Goal: Task Accomplishment & Management: Complete application form

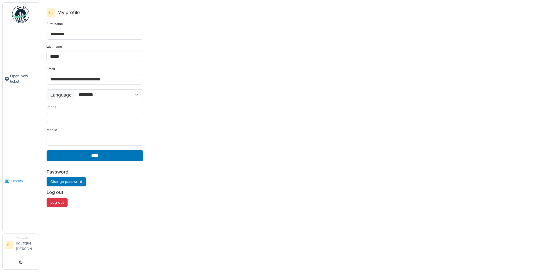
click at [12, 182] on span "Tickets" at bounding box center [24, 181] width 26 height 5
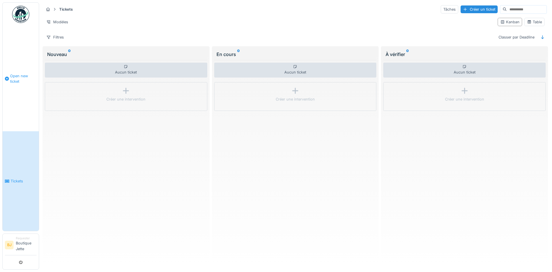
click at [20, 77] on span "Open new ticket" at bounding box center [23, 78] width 26 height 11
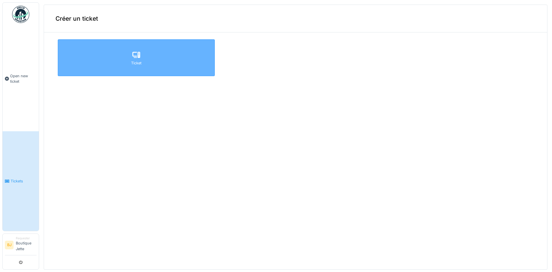
click at [144, 63] on div "Ticket" at bounding box center [136, 57] width 157 height 37
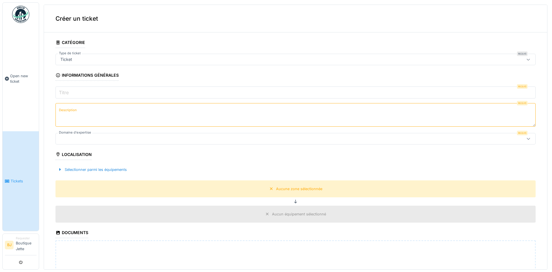
click at [23, 247] on li "Requester Boutique Jette" at bounding box center [26, 245] width 21 height 18
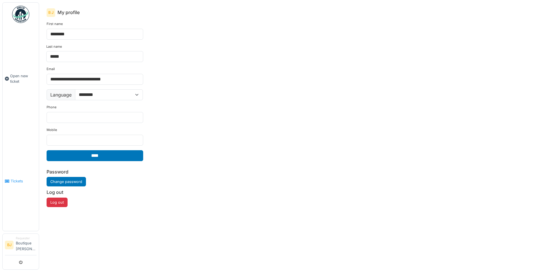
click at [20, 179] on span "Tickets" at bounding box center [24, 181] width 26 height 5
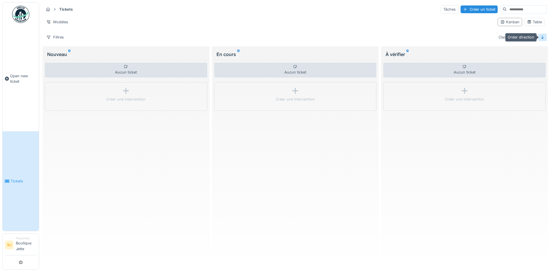
click at [541, 37] on icon at bounding box center [542, 37] width 5 height 4
click at [30, 238] on div "Requester" at bounding box center [26, 238] width 21 height 4
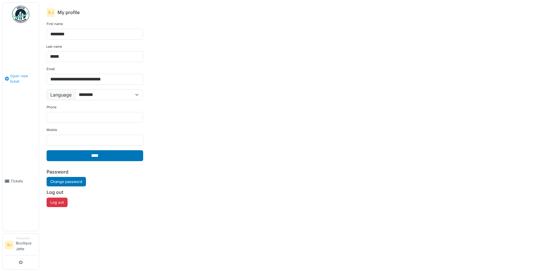
click at [22, 75] on span "Open new ticket" at bounding box center [23, 78] width 26 height 11
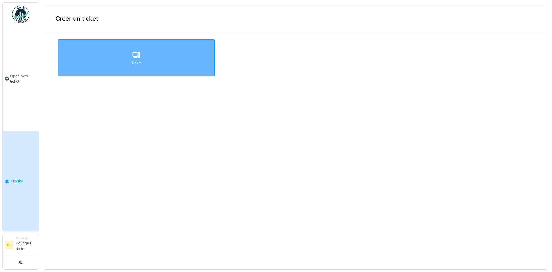
click at [143, 58] on div "Ticket" at bounding box center [136, 57] width 157 height 37
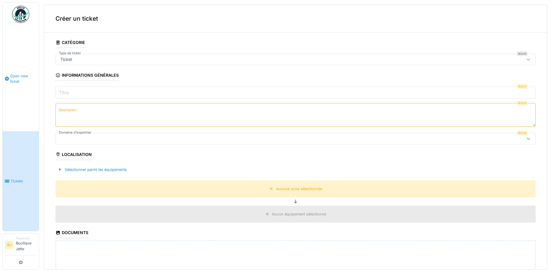
click at [17, 102] on link "Open new ticket" at bounding box center [21, 78] width 36 height 105
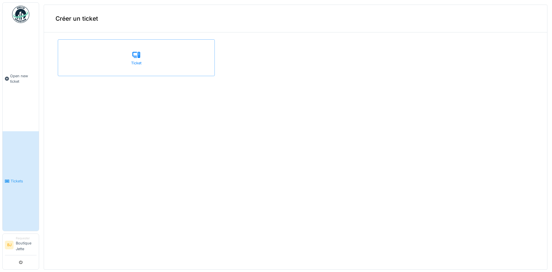
click at [29, 242] on li "Requester Boutique Jette" at bounding box center [26, 245] width 21 height 18
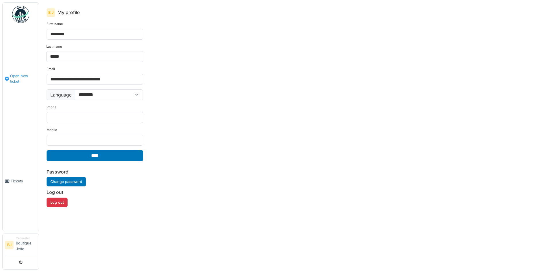
click at [20, 78] on span "Open new ticket" at bounding box center [23, 78] width 26 height 11
click at [9, 177] on link "Tickets" at bounding box center [21, 181] width 36 height 100
click at [9, 182] on icon at bounding box center [7, 181] width 5 height 4
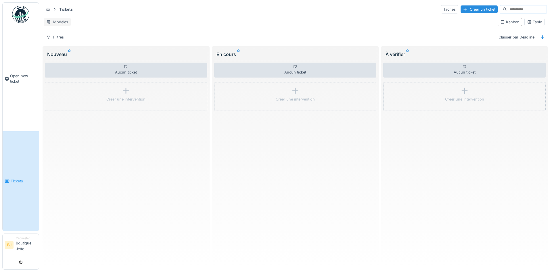
click at [61, 22] on div "Modèles" at bounding box center [57, 22] width 27 height 8
click at [86, 19] on div "Modèles" at bounding box center [269, 22] width 450 height 8
click at [59, 38] on div "Filtres" at bounding box center [55, 37] width 23 height 8
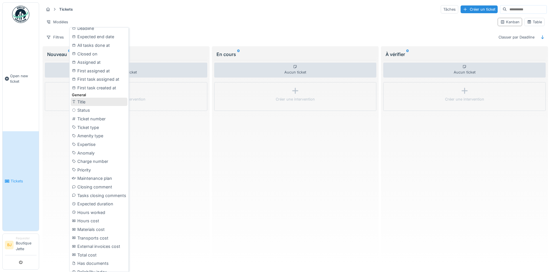
scroll to position [200, 0]
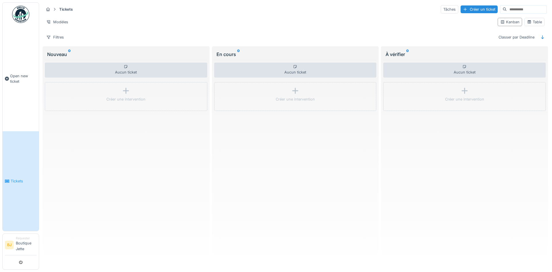
click at [293, 225] on div "Aucun ticket Créer une intervention" at bounding box center [295, 162] width 163 height 205
click at [507, 22] on div "Kanban" at bounding box center [510, 21] width 19 height 5
click at [511, 21] on div "Kanban" at bounding box center [510, 21] width 19 height 5
click at [509, 22] on div "Kanban" at bounding box center [510, 21] width 19 height 5
click at [533, 20] on div "Table" at bounding box center [534, 21] width 15 height 5
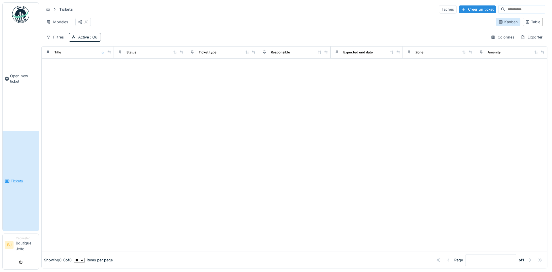
click at [508, 23] on div "Kanban" at bounding box center [508, 21] width 19 height 5
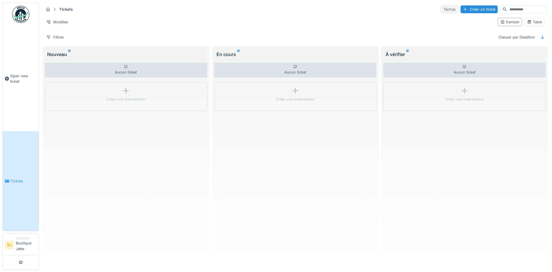
click at [441, 11] on div "Tâches" at bounding box center [450, 9] width 18 height 8
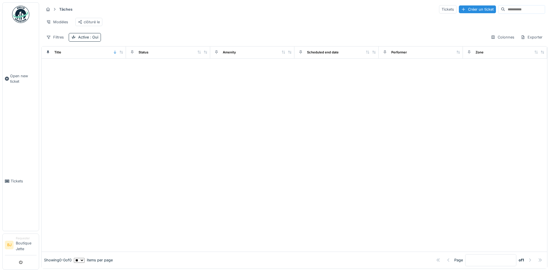
click at [53, 52] on div "Title" at bounding box center [52, 52] width 17 height 7
click at [16, 181] on span "Tickets" at bounding box center [24, 181] width 26 height 5
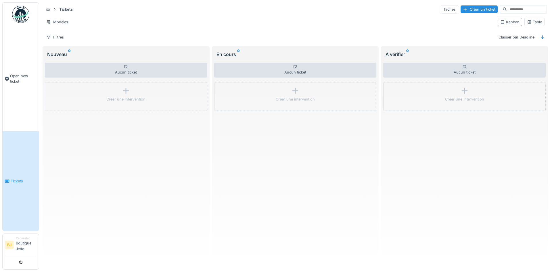
click at [64, 9] on strong "Tickets" at bounding box center [66, 9] width 18 height 5
click at [50, 10] on icon at bounding box center [48, 9] width 5 height 4
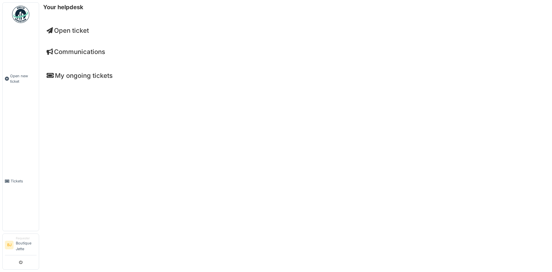
click at [84, 75] on h4 "My ongoing tickets" at bounding box center [296, 75] width 498 height 7
click at [62, 74] on h4 "My ongoing tickets" at bounding box center [296, 75] width 498 height 7
click at [71, 29] on span "Open ticket" at bounding box center [68, 30] width 42 height 7
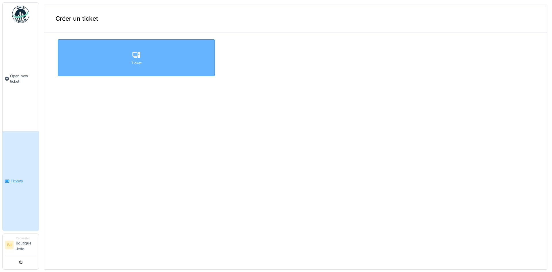
click at [128, 58] on div "Ticket" at bounding box center [136, 57] width 157 height 37
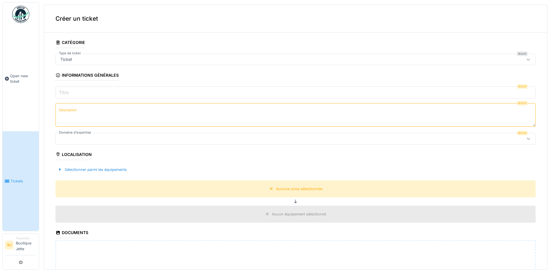
click at [88, 90] on input "Titre" at bounding box center [296, 93] width 480 height 12
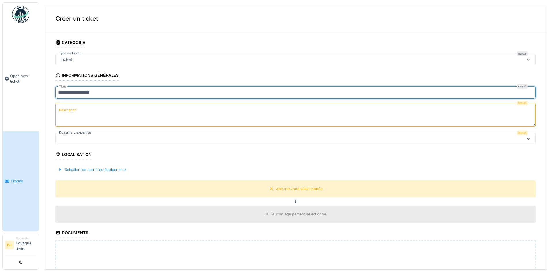
type input "**********"
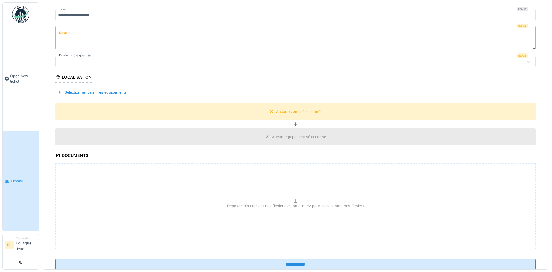
scroll to position [94, 0]
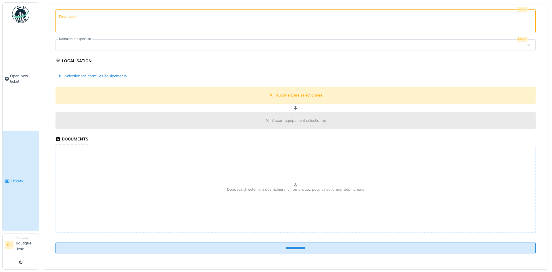
click at [306, 192] on div "Déposez directement des fichiers ici, ou cliquez pour sélectionner des fichiers" at bounding box center [296, 190] width 480 height 86
